Goal: Transaction & Acquisition: Purchase product/service

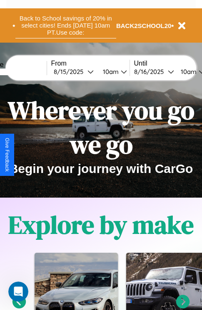
click at [66, 25] on button "Back to School savings of 20% in select cities! Ends [DATE] 10am PT. Use code:" at bounding box center [65, 26] width 101 height 26
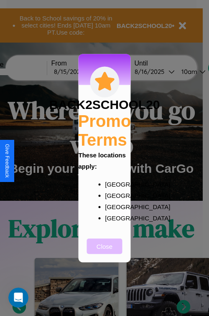
click at [104, 252] on button "Close" at bounding box center [104, 245] width 35 height 15
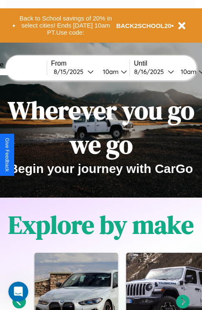
click at [28, 71] on input "text" at bounding box center [15, 71] width 63 height 7
type input "**********"
click at [84, 71] on div "[DATE]" at bounding box center [71, 72] width 34 height 8
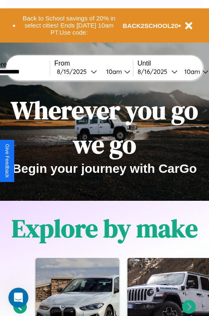
select select "*"
select select "****"
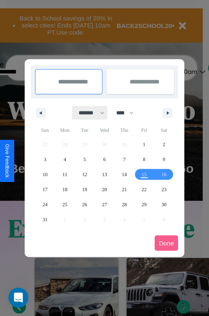
click at [88, 113] on select "******* ******** ***** ***** *** **** **** ****** ********* ******* ******** **…" at bounding box center [89, 113] width 35 height 14
select select "*"
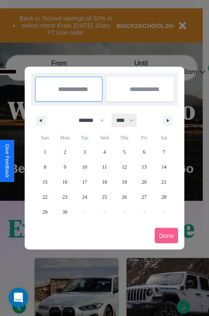
click at [129, 120] on select "**** **** **** **** **** **** **** **** **** **** **** **** **** **** **** ****…" at bounding box center [124, 121] width 25 height 14
select select "****"
click at [104, 182] on span "17" at bounding box center [104, 182] width 5 height 15
type input "**********"
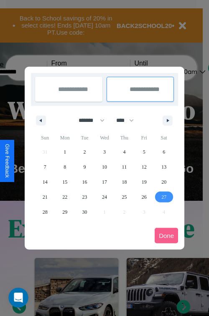
click at [164, 197] on span "27" at bounding box center [163, 197] width 5 height 15
type input "**********"
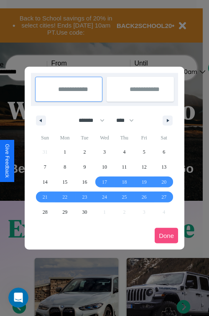
click at [166, 235] on button "Done" at bounding box center [165, 235] width 23 height 15
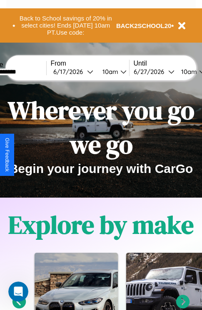
click at [119, 71] on div "10am" at bounding box center [110, 72] width 22 height 8
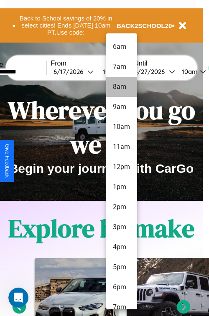
click at [121, 87] on li "8am" at bounding box center [121, 87] width 31 height 20
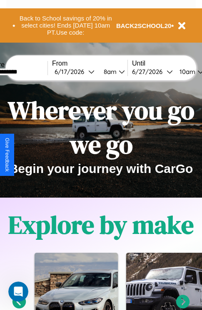
scroll to position [0, 30]
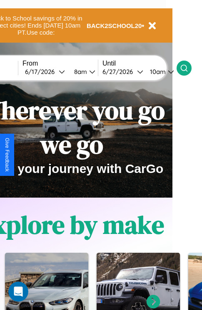
click at [189, 68] on icon at bounding box center [184, 68] width 8 height 8
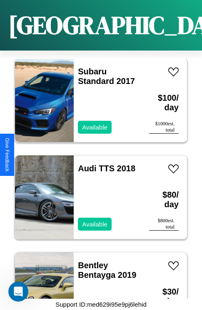
scroll to position [8071, 0]
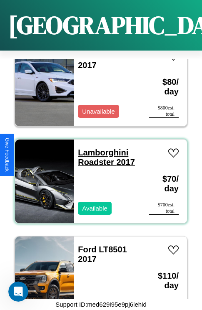
click at [101, 148] on link "Lamborghini Roadster 2017" at bounding box center [106, 157] width 57 height 19
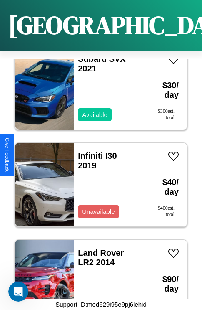
scroll to position [8555, 0]
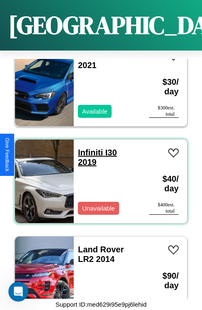
click at [88, 148] on link "Infiniti I30 2019" at bounding box center [97, 157] width 39 height 19
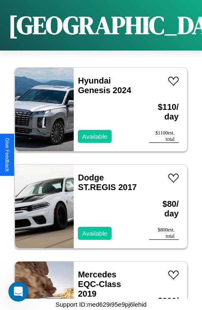
scroll to position [14270, 0]
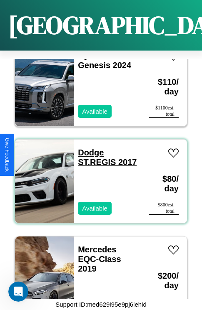
click at [89, 148] on link "Dodge ST.REGIS 2017" at bounding box center [107, 157] width 59 height 19
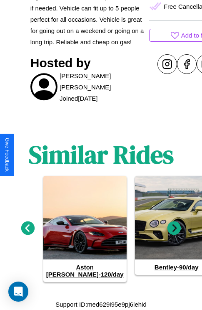
scroll to position [372, 0]
click at [175, 232] on icon at bounding box center [175, 228] width 14 height 14
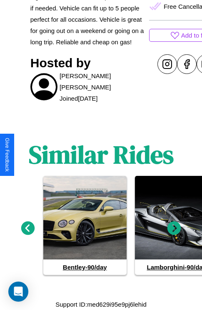
click at [175, 232] on icon at bounding box center [175, 228] width 14 height 14
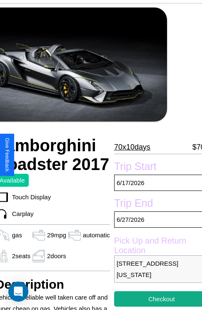
scroll to position [18, 35]
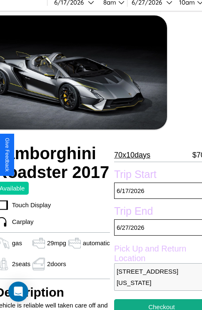
click at [129, 154] on p "70 x 10 days" at bounding box center [132, 154] width 36 height 13
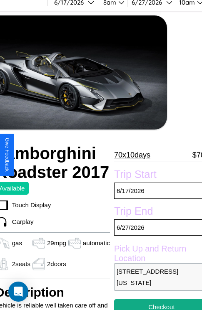
click at [129, 154] on p "70 x 10 days" at bounding box center [132, 154] width 36 height 13
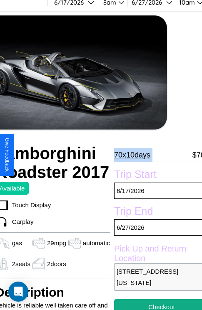
click at [129, 154] on p "70 x 10 days" at bounding box center [132, 154] width 36 height 13
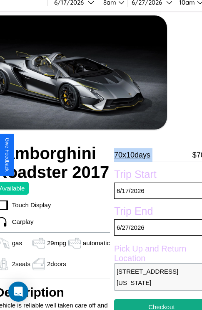
click at [129, 154] on p "70 x 10 days" at bounding box center [132, 154] width 36 height 13
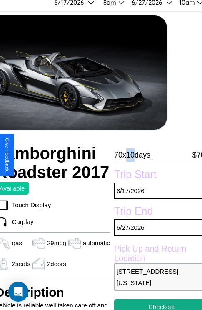
click at [129, 154] on p "70 x 10 days" at bounding box center [132, 154] width 36 height 13
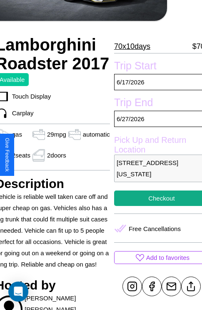
scroll to position [170, 35]
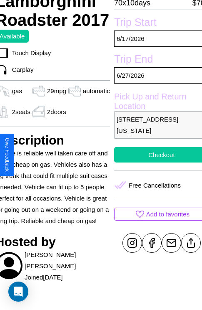
click at [155, 154] on button "Checkout" at bounding box center [161, 154] width 95 height 15
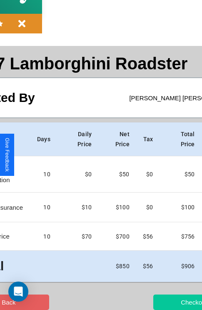
click at [162, 302] on button "Checkout" at bounding box center [194, 301] width 81 height 15
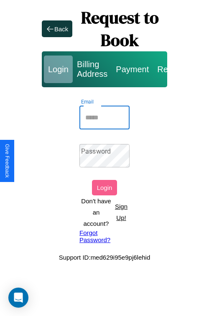
click at [104, 117] on input "Email" at bounding box center [104, 117] width 50 height 23
type input "**********"
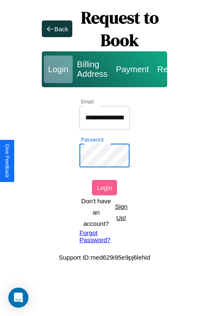
click at [104, 187] on button "Login" at bounding box center [104, 187] width 25 height 15
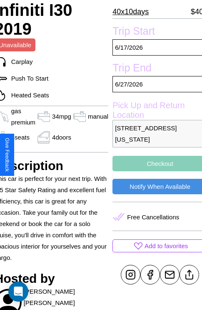
scroll to position [170, 38]
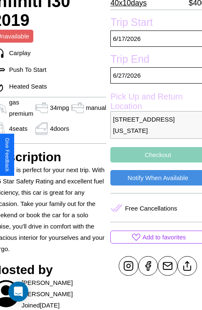
click at [154, 154] on button "Checkout" at bounding box center [158, 154] width 95 height 15
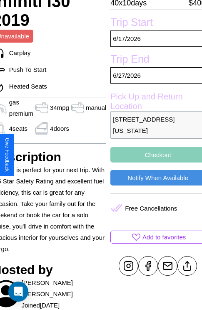
click at [154, 154] on button "Checkout" at bounding box center [158, 154] width 95 height 15
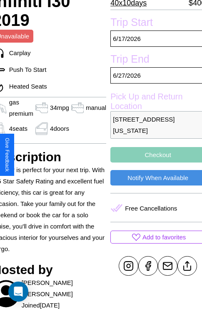
click at [154, 154] on button "Checkout" at bounding box center [158, 154] width 95 height 15
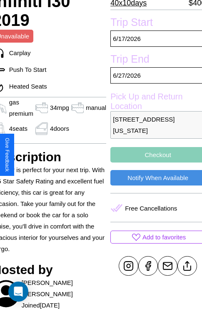
click at [154, 154] on button "Checkout" at bounding box center [158, 154] width 95 height 15
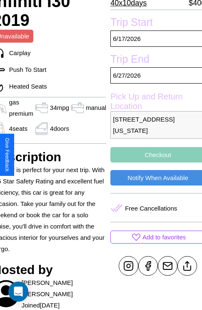
click at [154, 154] on button "Checkout" at bounding box center [158, 154] width 95 height 15
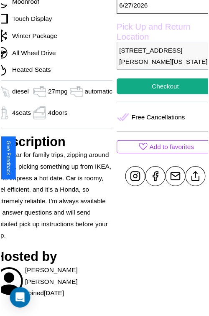
scroll to position [228, 37]
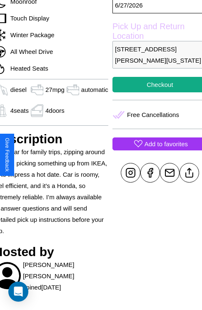
click at [154, 149] on p "Add to favorites" at bounding box center [166, 143] width 43 height 11
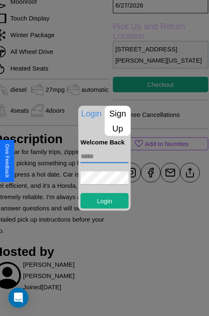
click at [104, 156] on input "text" at bounding box center [105, 155] width 48 height 13
type input "**********"
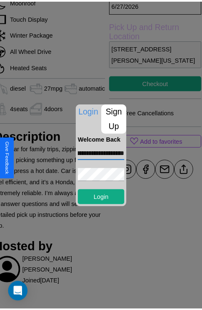
scroll to position [0, 0]
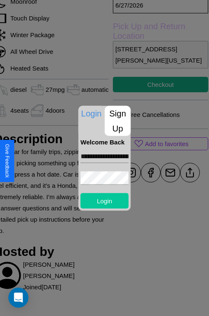
click at [104, 200] on button "Login" at bounding box center [105, 200] width 48 height 15
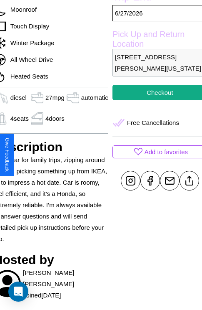
scroll to position [169, 37]
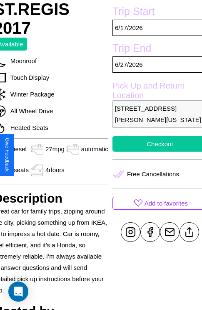
click at [154, 152] on button "Checkout" at bounding box center [160, 143] width 95 height 15
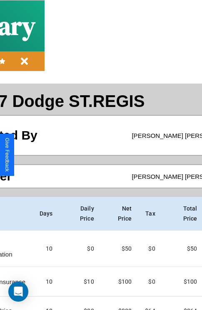
scroll to position [74, 96]
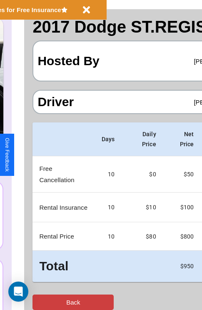
click at [40, 302] on button "Back" at bounding box center [73, 301] width 81 height 15
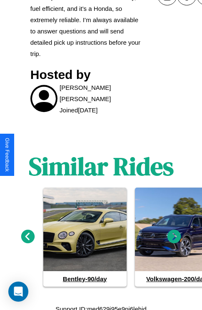
scroll to position [409, 0]
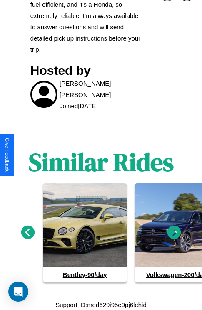
click at [175, 232] on icon at bounding box center [175, 232] width 14 height 14
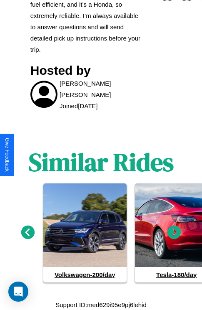
click at [175, 232] on icon at bounding box center [175, 232] width 14 height 14
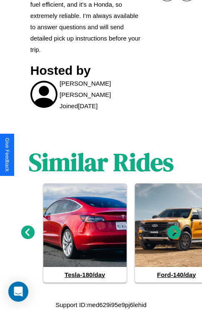
click at [175, 232] on icon at bounding box center [175, 232] width 14 height 14
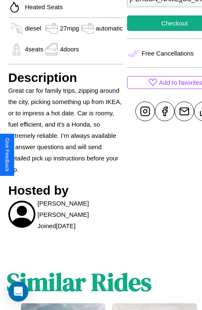
scroll to position [257, 28]
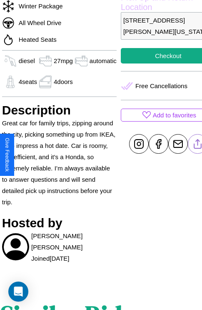
click at [198, 145] on line at bounding box center [198, 142] width 0 height 6
